Goal: Check status: Check status

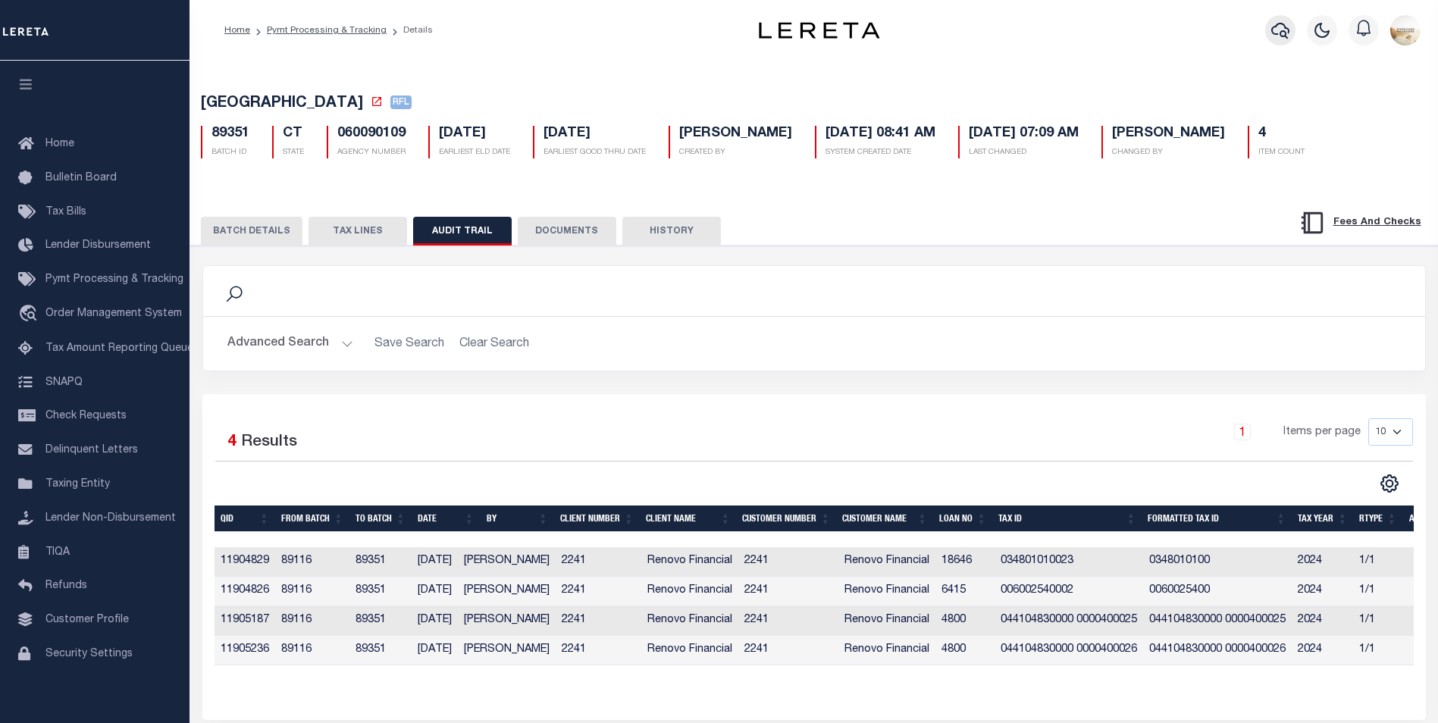
click at [1288, 33] on icon "button" at bounding box center [1280, 31] width 18 height 16
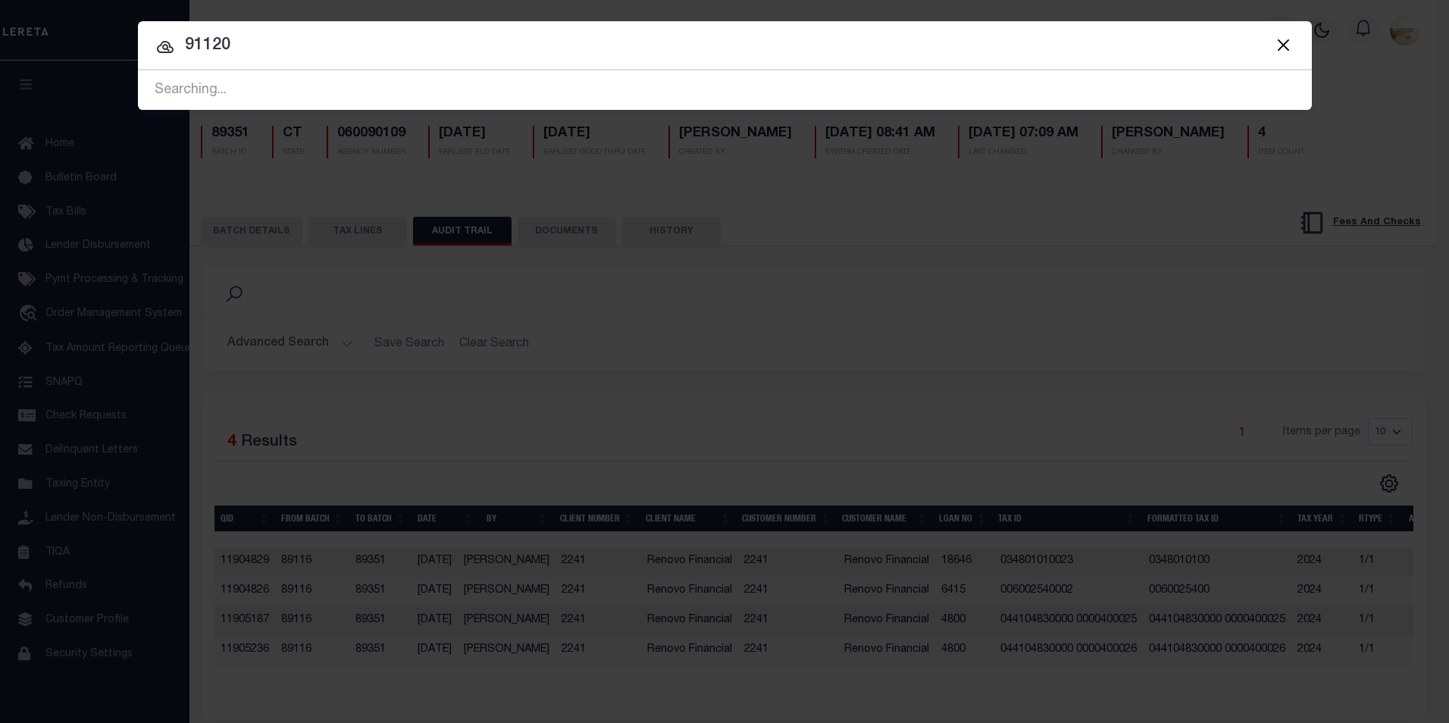
type input "91120"
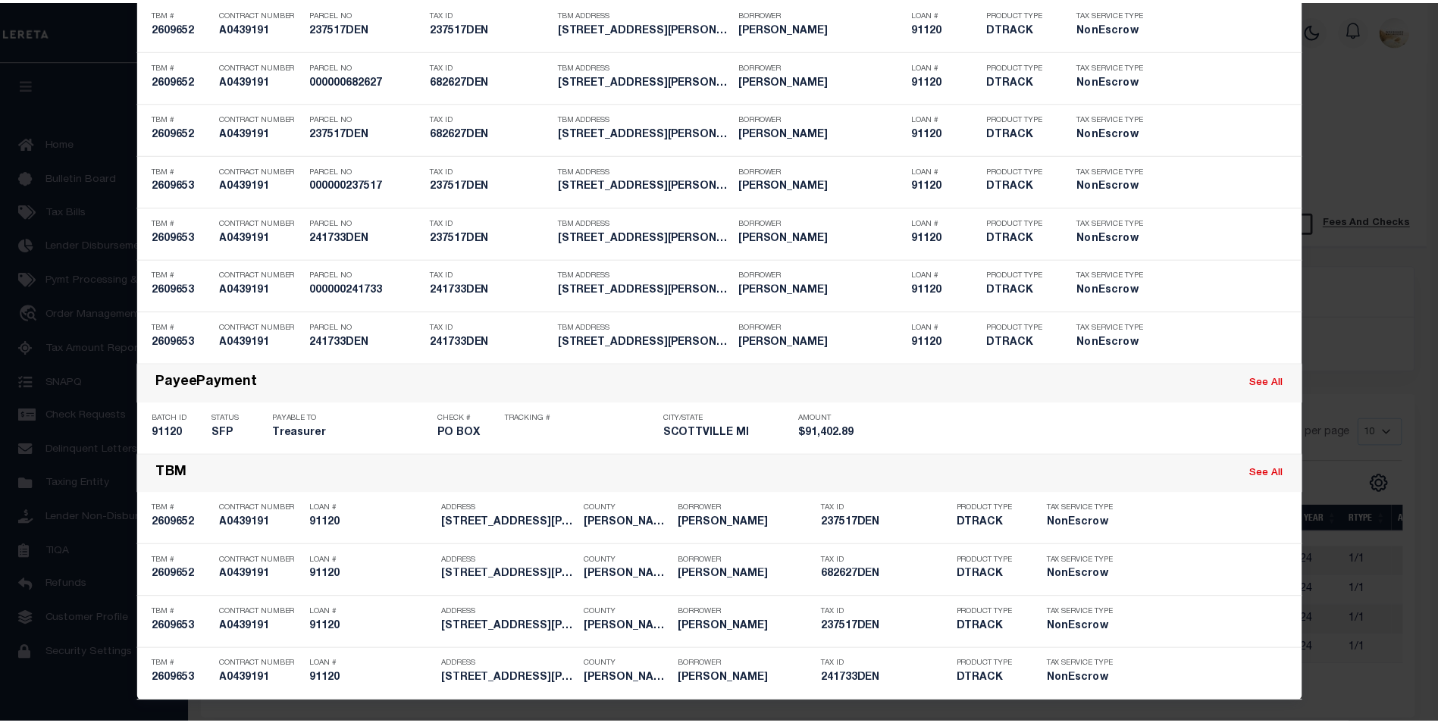
scroll to position [935, 0]
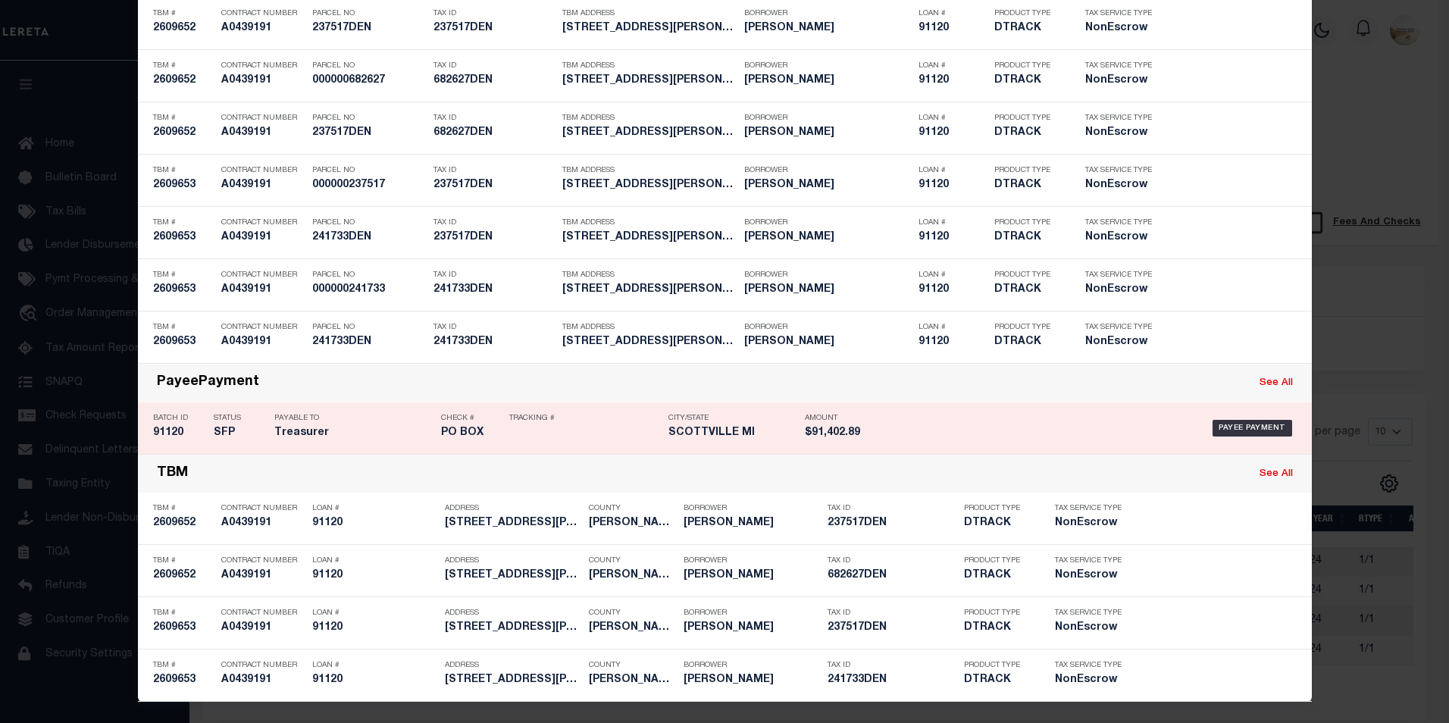
drag, startPoint x: 160, startPoint y: 432, endPoint x: 426, endPoint y: 405, distance: 267.3
click at [160, 432] on h5 "91120" at bounding box center [179, 433] width 53 height 13
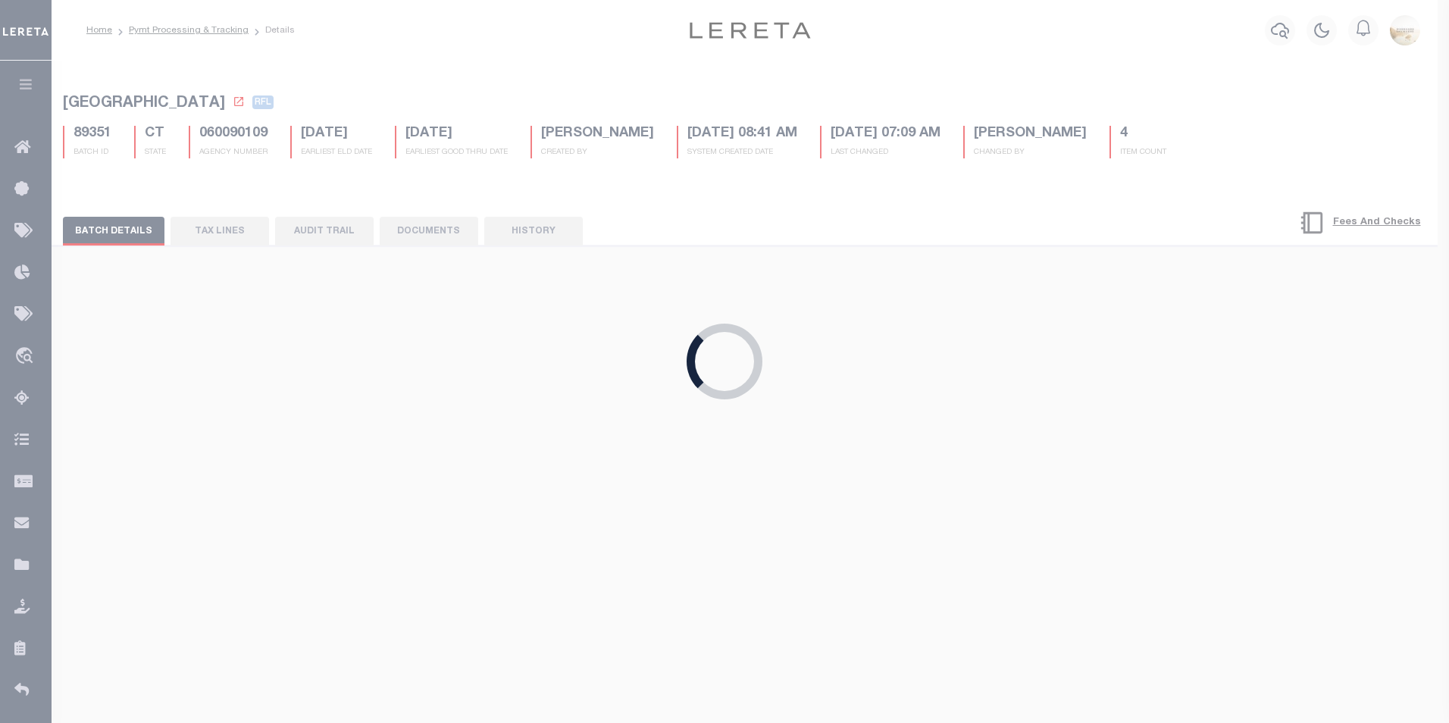
select select "RFP"
type input "[DATE]"
type input "$91,402.89"
select select "CHK"
type input "Overnight"
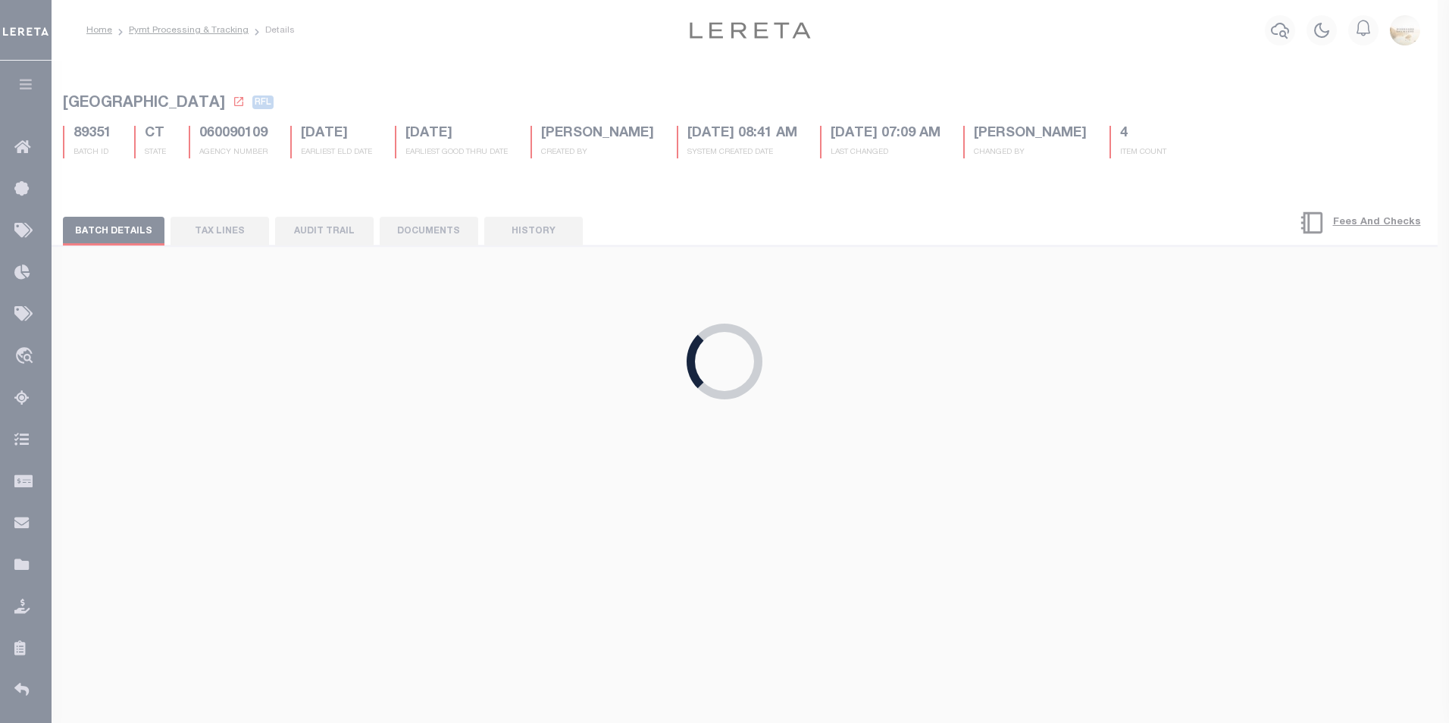
select select "[PERSON_NAME]"
checkbox input "true"
select select "1"
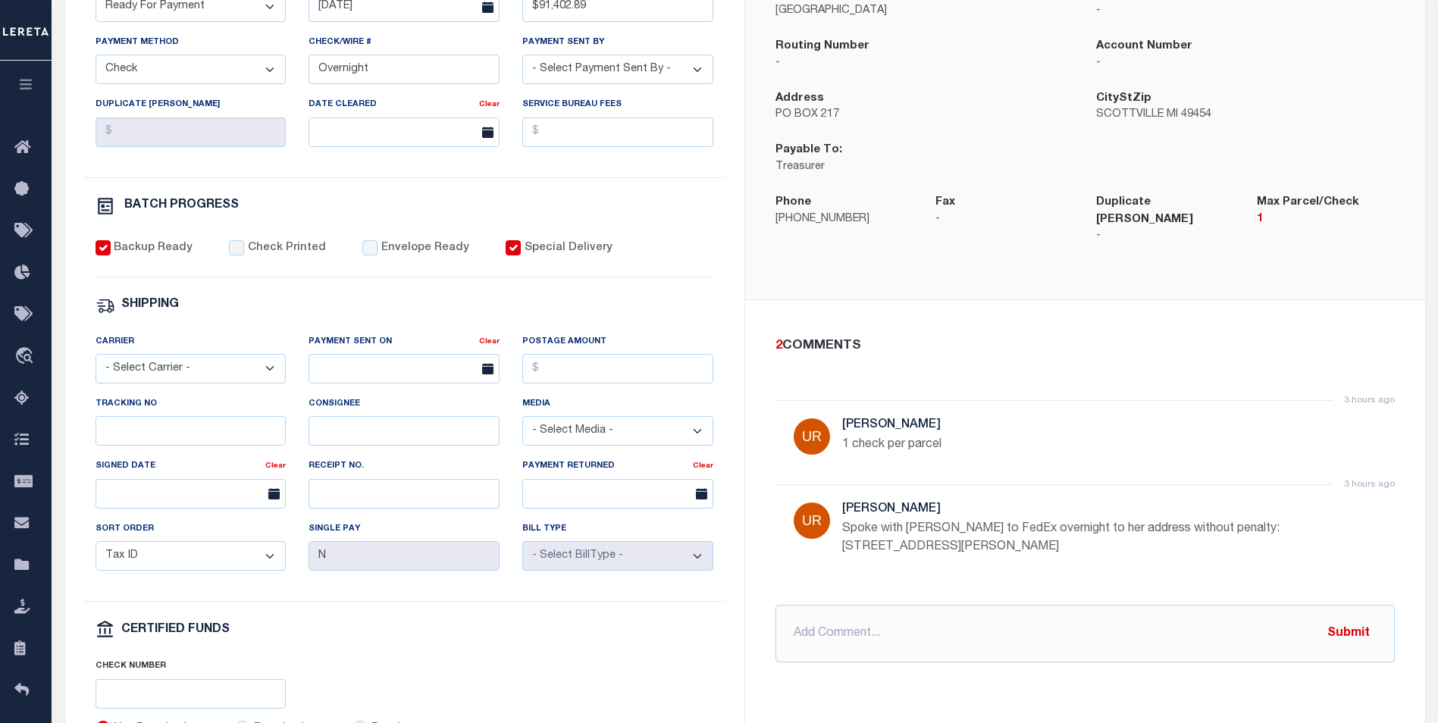
scroll to position [530, 0]
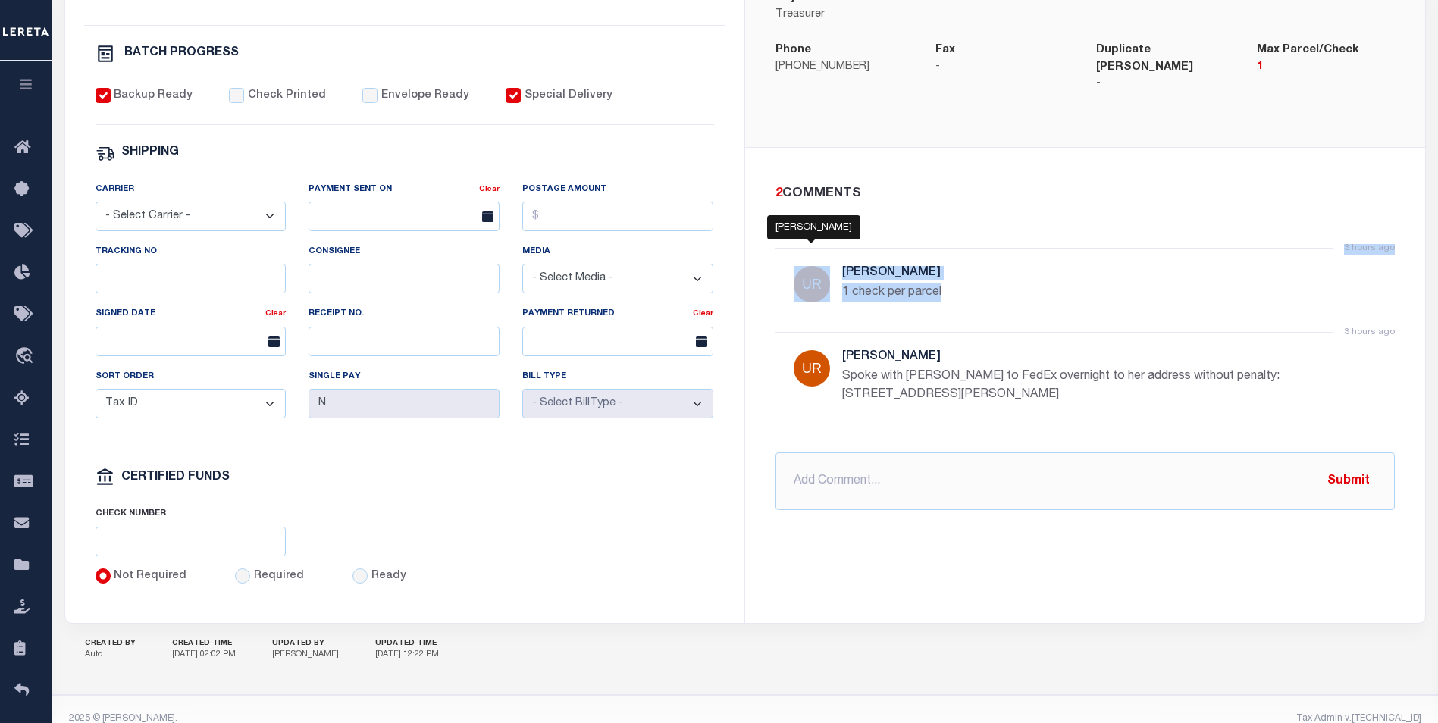
drag, startPoint x: 987, startPoint y: 285, endPoint x: 800, endPoint y: 261, distance: 188.6
click at [800, 261] on div "3 hours ago [PERSON_NAME] 1 check per parcel" at bounding box center [1084, 290] width 619 height 84
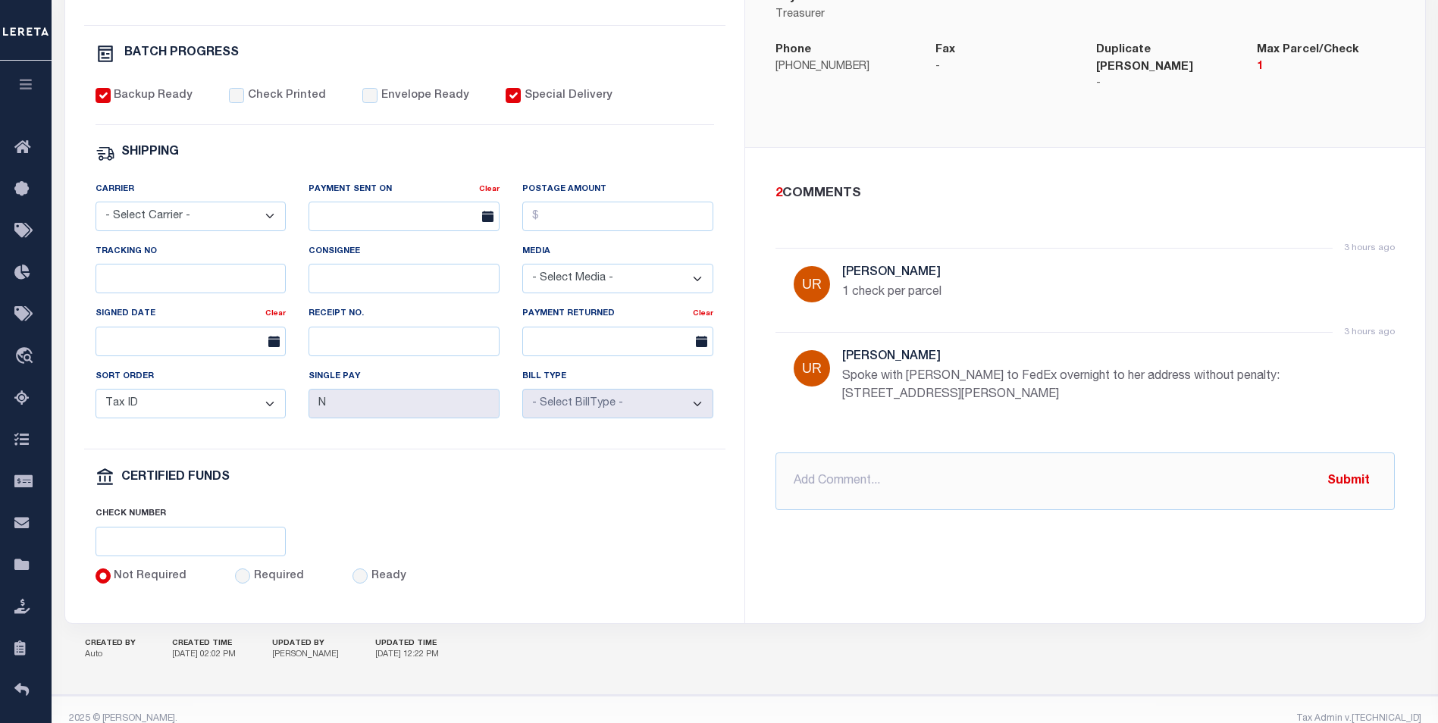
drag, startPoint x: 1019, startPoint y: 404, endPoint x: 1012, endPoint y: 389, distance: 16.9
click at [1012, 389] on div "3 hours ago [PERSON_NAME] with [PERSON_NAME] to FedEx overnight to her address …" at bounding box center [1084, 383] width 619 height 102
drag, startPoint x: 1012, startPoint y: 389, endPoint x: 831, endPoint y: 250, distance: 227.5
click at [831, 250] on ul "3 hours ago [PERSON_NAME] 1 check per parcel 3 hours ago [PERSON_NAME] with [PE…" at bounding box center [1084, 339] width 619 height 190
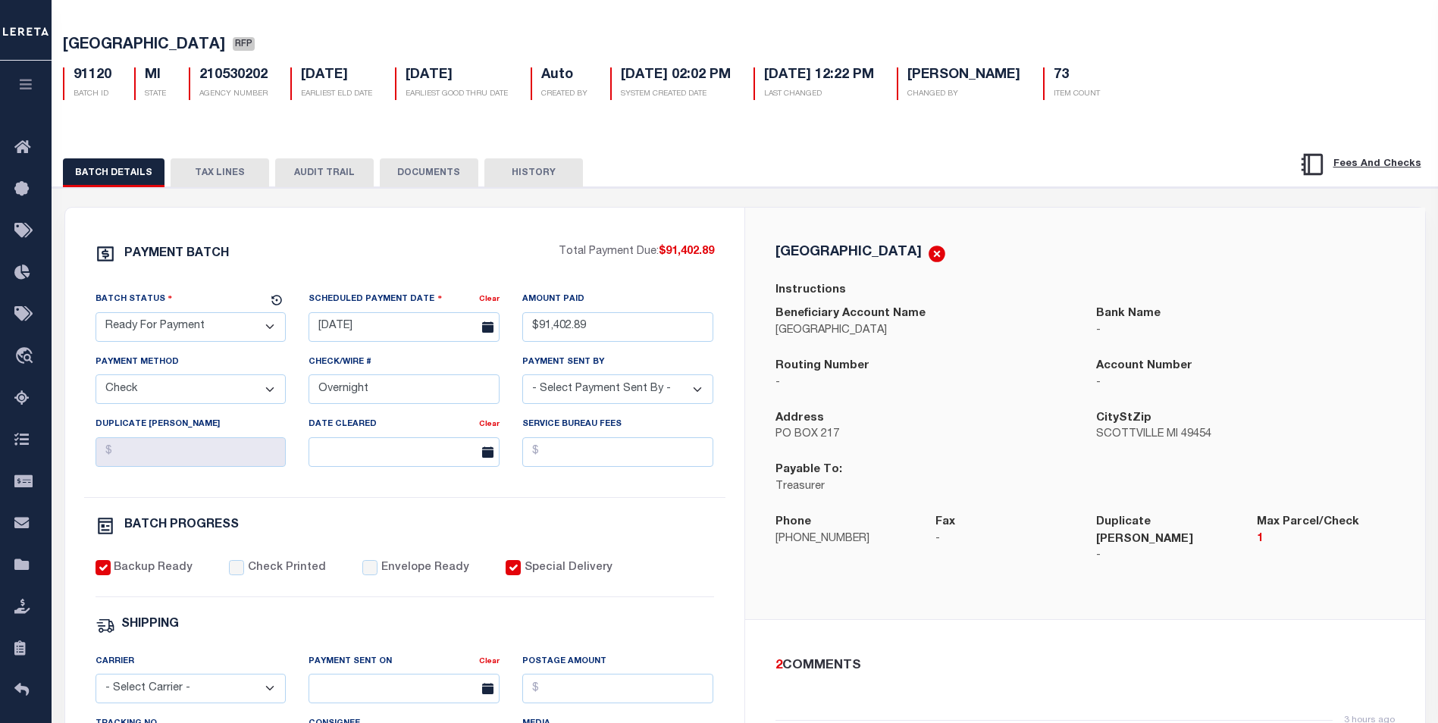
scroll to position [0, 0]
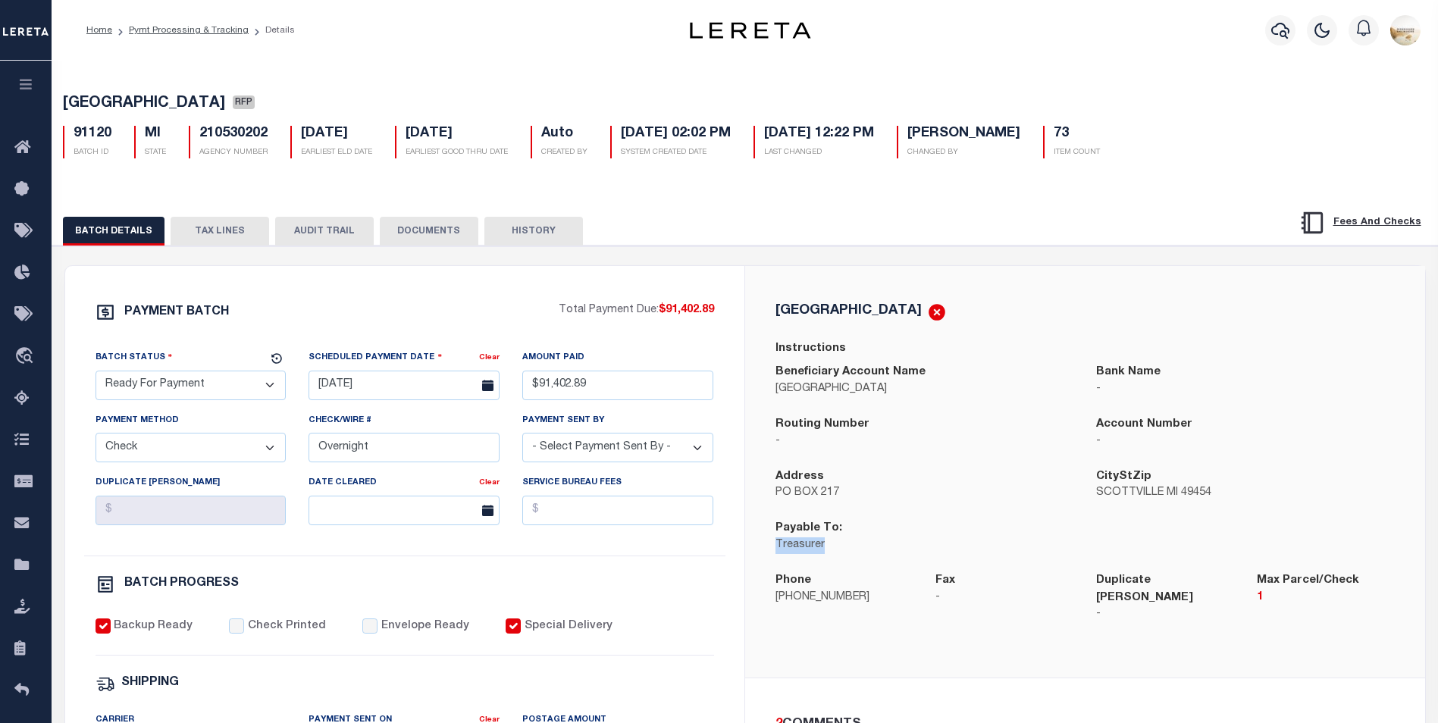
drag, startPoint x: 827, startPoint y: 551, endPoint x: 776, endPoint y: 550, distance: 51.5
click at [776, 550] on p "Treasurer" at bounding box center [924, 545] width 299 height 17
drag, startPoint x: 255, startPoint y: 231, endPoint x: 693, endPoint y: 245, distance: 438.2
click at [255, 231] on button "TAX LINES" at bounding box center [220, 231] width 99 height 29
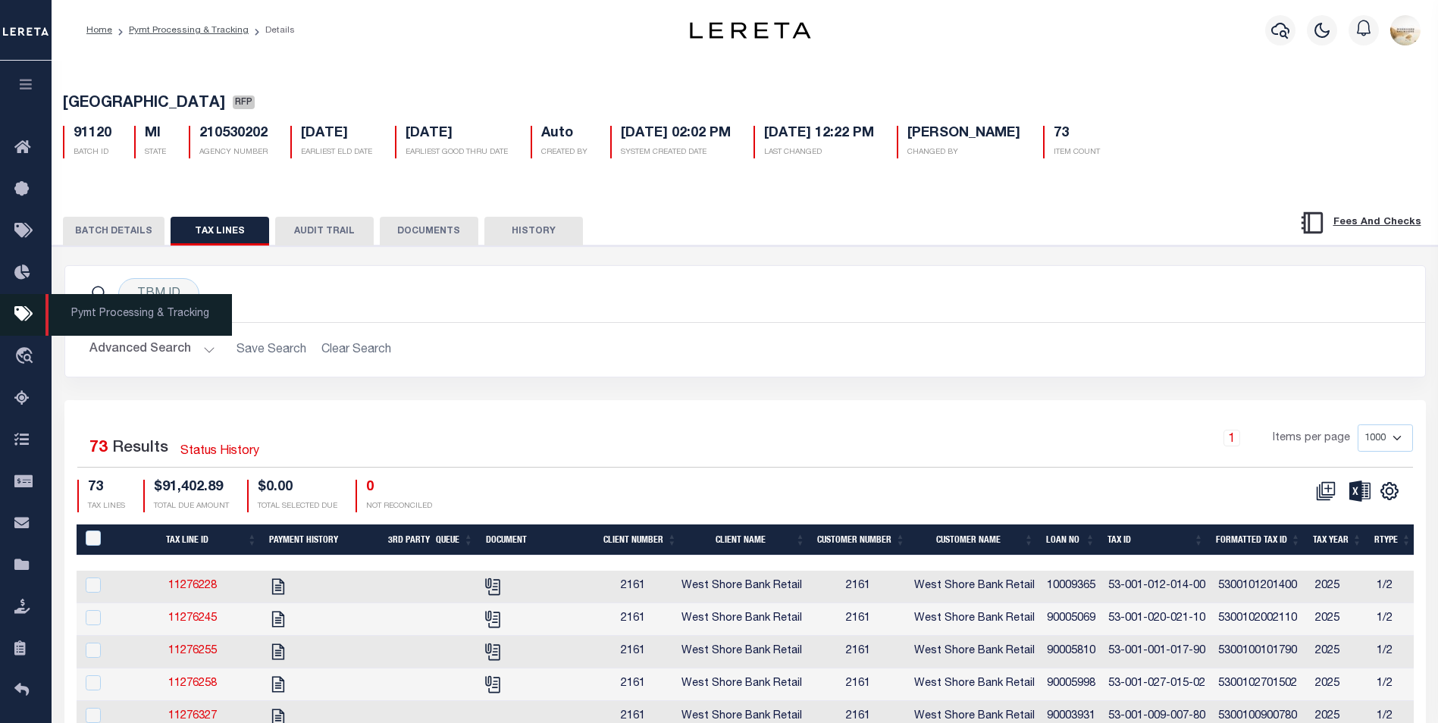
click at [20, 319] on icon at bounding box center [26, 314] width 24 height 19
